Goal: Information Seeking & Learning: Learn about a topic

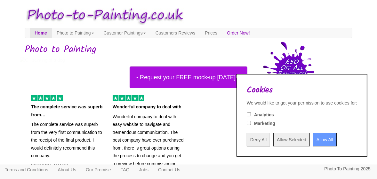
drag, startPoint x: 282, startPoint y: 139, endPoint x: 266, endPoint y: 130, distance: 18.4
click at [266, 131] on div "Cookies We would like to get your permission to use cookies for: Analytics Mark…" at bounding box center [301, 115] width 131 height 83
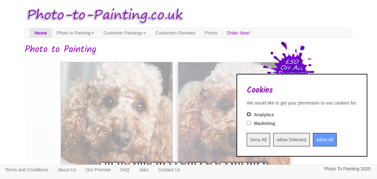
click at [247, 115] on input "Analytics" at bounding box center [249, 114] width 4 height 4
checkbox input "true"
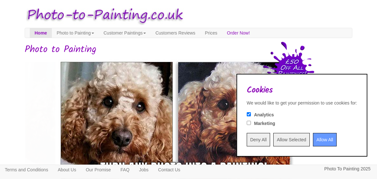
click at [280, 139] on input "Allow Selected" at bounding box center [291, 139] width 36 height 13
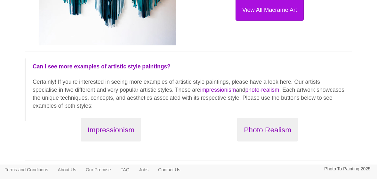
scroll to position [671, 0]
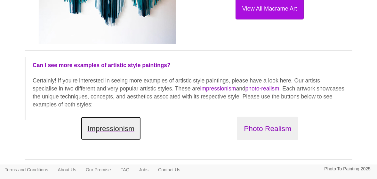
click at [129, 138] on button "Impressionism" at bounding box center [111, 129] width 60 height 24
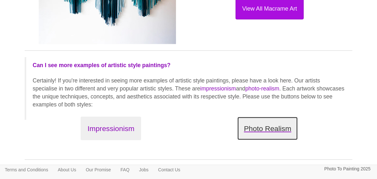
click at [272, 134] on button "Photo Realism" at bounding box center [267, 129] width 61 height 24
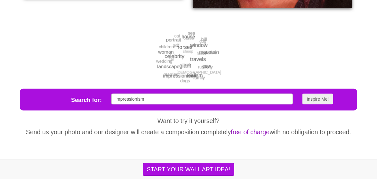
scroll to position [1234, 0]
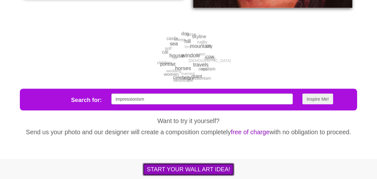
click at [202, 168] on button "START YOUR WALL ART IDEA!" at bounding box center [188, 169] width 91 height 13
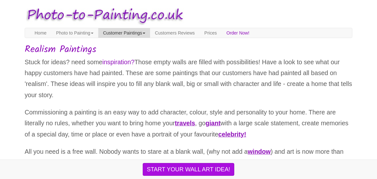
click at [150, 34] on link "Customer Paintings" at bounding box center [124, 33] width 52 height 10
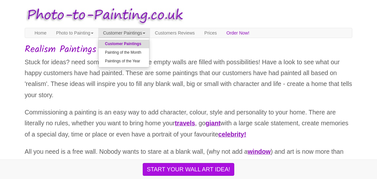
click at [149, 43] on link "Customer Paintings" at bounding box center [123, 44] width 51 height 9
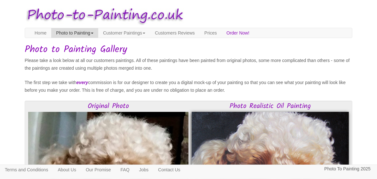
click at [93, 34] on span at bounding box center [92, 33] width 3 height 1
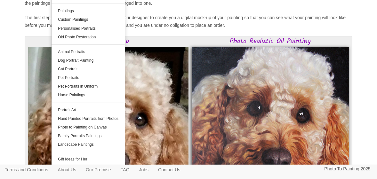
scroll to position [96, 0]
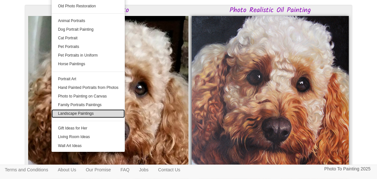
click at [92, 114] on link "Landscape Paintings" at bounding box center [87, 113] width 73 height 9
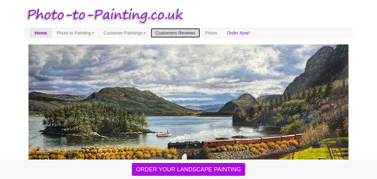
click at [199, 34] on link "Customers Reviews" at bounding box center [175, 33] width 49 height 10
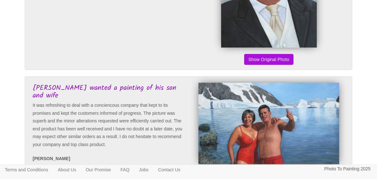
scroll to position [671, 0]
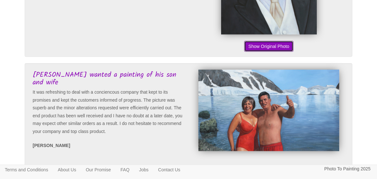
click at [256, 52] on button "Show Original Photo" at bounding box center [268, 46] width 49 height 11
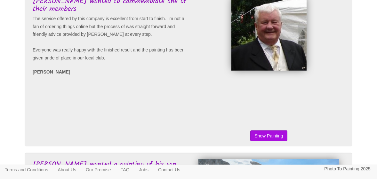
scroll to position [576, 0]
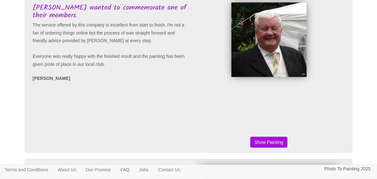
click at [275, 148] on button "Show Original Photo" at bounding box center [268, 142] width 49 height 11
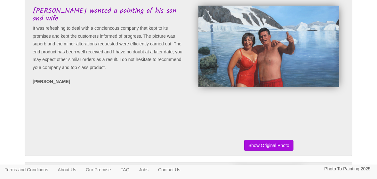
scroll to position [767, 0]
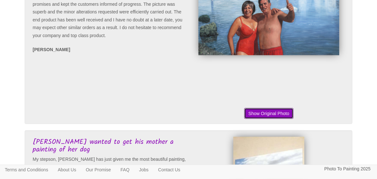
click at [255, 119] on button "Show Original Photo" at bounding box center [268, 113] width 49 height 11
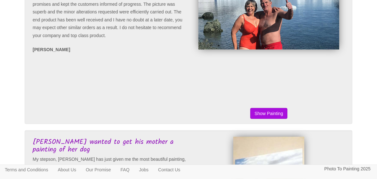
click at [255, 119] on button "Show Original Photo" at bounding box center [268, 113] width 49 height 11
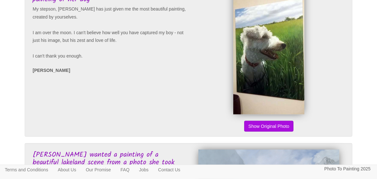
scroll to position [927, 0]
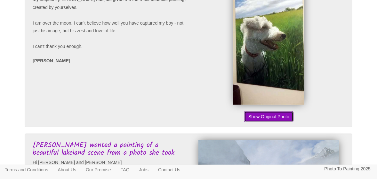
click at [258, 122] on button "Show Original Photo" at bounding box center [268, 116] width 49 height 11
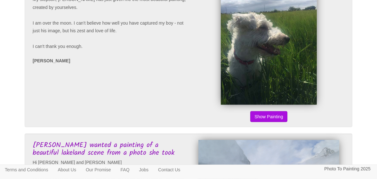
click at [258, 122] on button "Show Original Photo" at bounding box center [268, 116] width 49 height 11
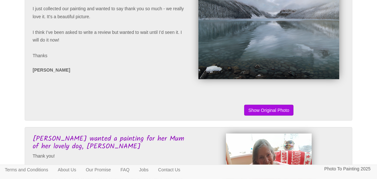
scroll to position [1087, 0]
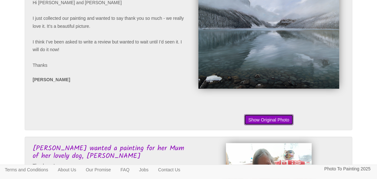
click at [270, 125] on button "Show Original Photo" at bounding box center [268, 119] width 49 height 11
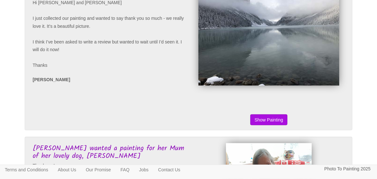
click at [270, 125] on button "Show Original Photo" at bounding box center [268, 119] width 49 height 11
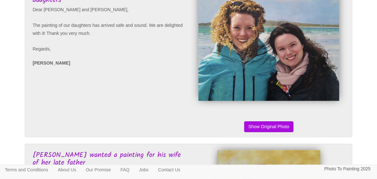
scroll to position [1407, 0]
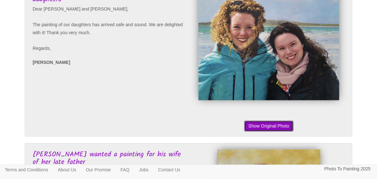
click at [271, 132] on button "Show Original Photo" at bounding box center [268, 126] width 49 height 11
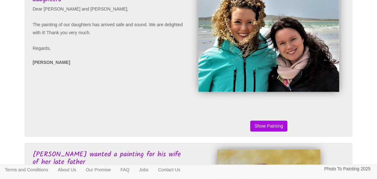
click at [271, 132] on button "Show Original Photo" at bounding box center [268, 126] width 49 height 11
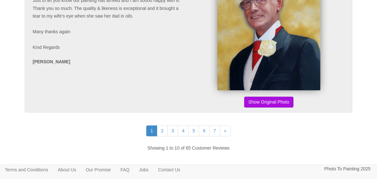
scroll to position [1599, 0]
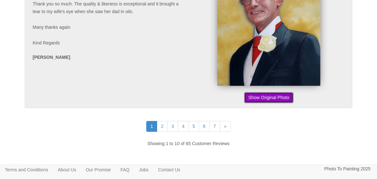
click at [273, 103] on button "Show Original Photo" at bounding box center [268, 97] width 49 height 11
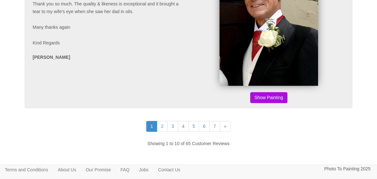
click at [273, 103] on button "Show Original Photo" at bounding box center [268, 97] width 49 height 11
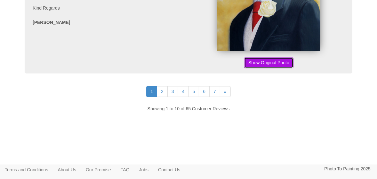
scroll to position [1654, 0]
click at [172, 91] on link "3" at bounding box center [172, 91] width 11 height 11
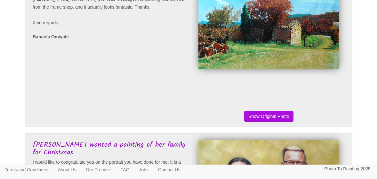
scroll to position [64, 0]
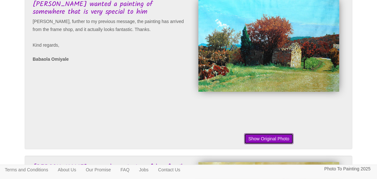
click at [260, 138] on button "Show Original Photo" at bounding box center [268, 138] width 49 height 11
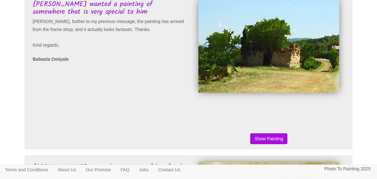
click at [260, 138] on button "Show Original Photo" at bounding box center [268, 138] width 49 height 11
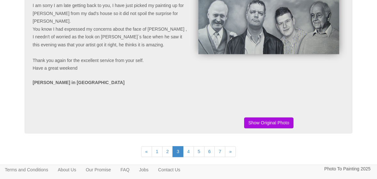
scroll to position [1567, 0]
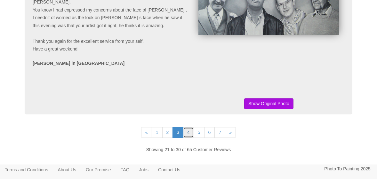
click at [190, 131] on link "4" at bounding box center [188, 132] width 11 height 11
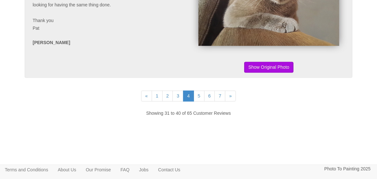
scroll to position [1605, 0]
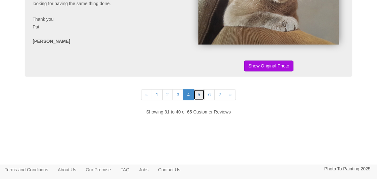
click at [200, 94] on link "5" at bounding box center [198, 94] width 11 height 11
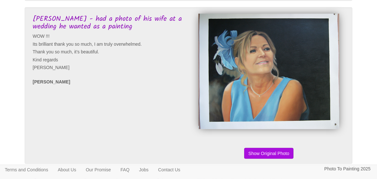
scroll to position [1055, 0]
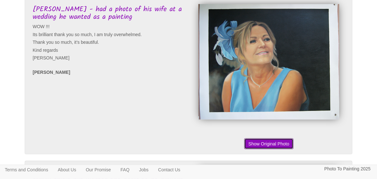
click at [279, 149] on button "Show Original Photo" at bounding box center [268, 143] width 49 height 11
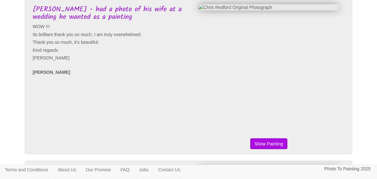
click at [278, 149] on button "Show Original Photo" at bounding box center [268, 143] width 49 height 11
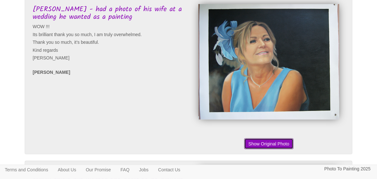
click at [278, 149] on button "Show Original Photo" at bounding box center [268, 143] width 49 height 11
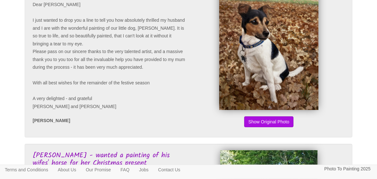
scroll to position [0, 0]
